Goal: Task Accomplishment & Management: Use online tool/utility

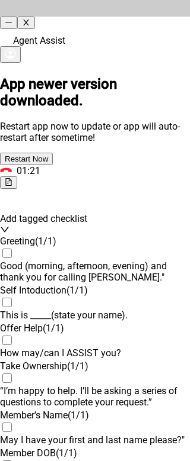
scroll to position [1380, 0]
click at [16, 49] on icon "button" at bounding box center [10, 54] width 11 height 11
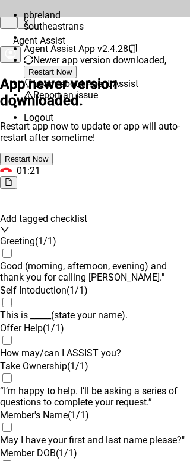
click at [52, 123] on span "Logout" at bounding box center [39, 117] width 30 height 11
